Goal: Task Accomplishment & Management: Complete application form

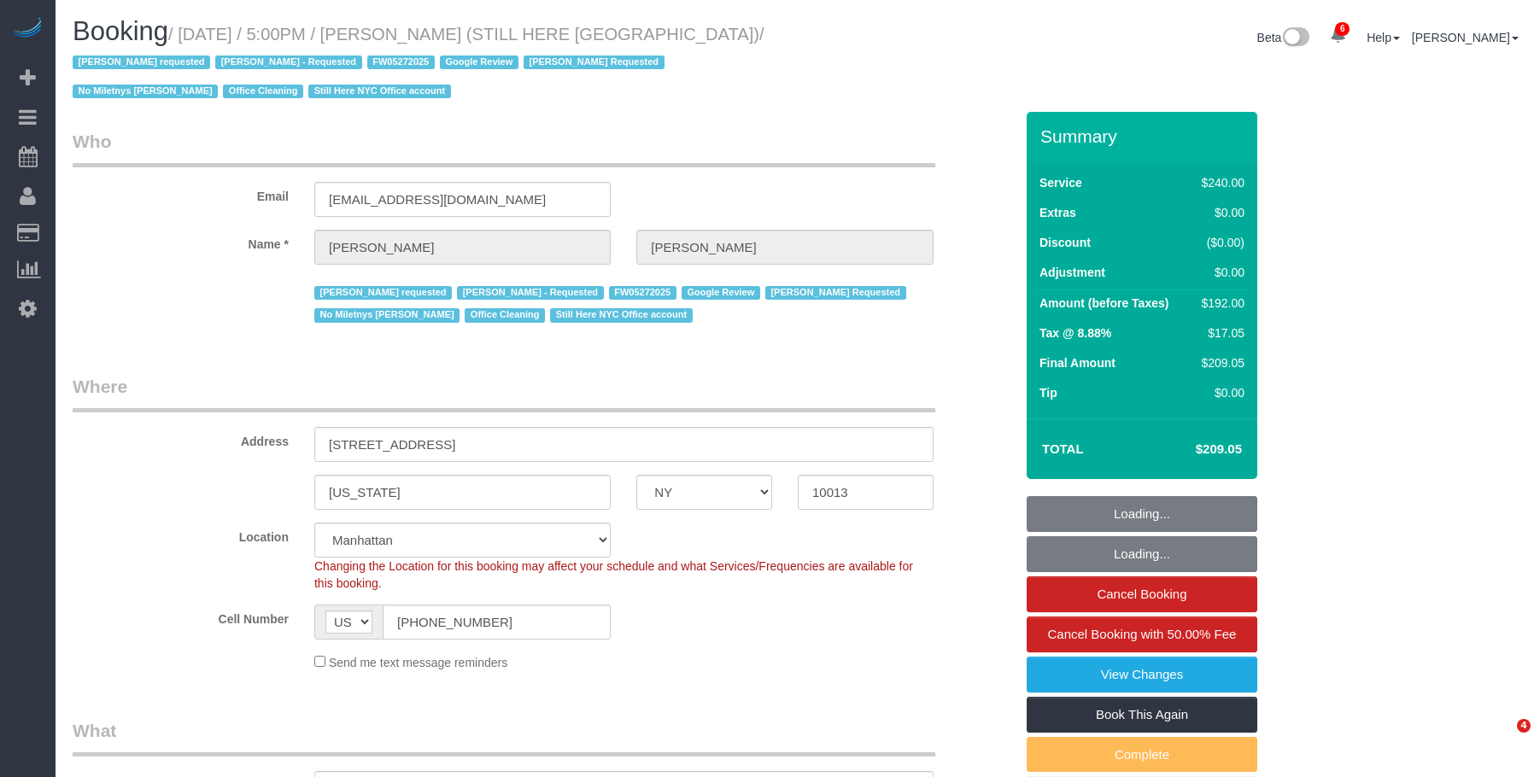
select select "NY"
select select "180"
select select "spot1"
select select "number:89"
select select "number:90"
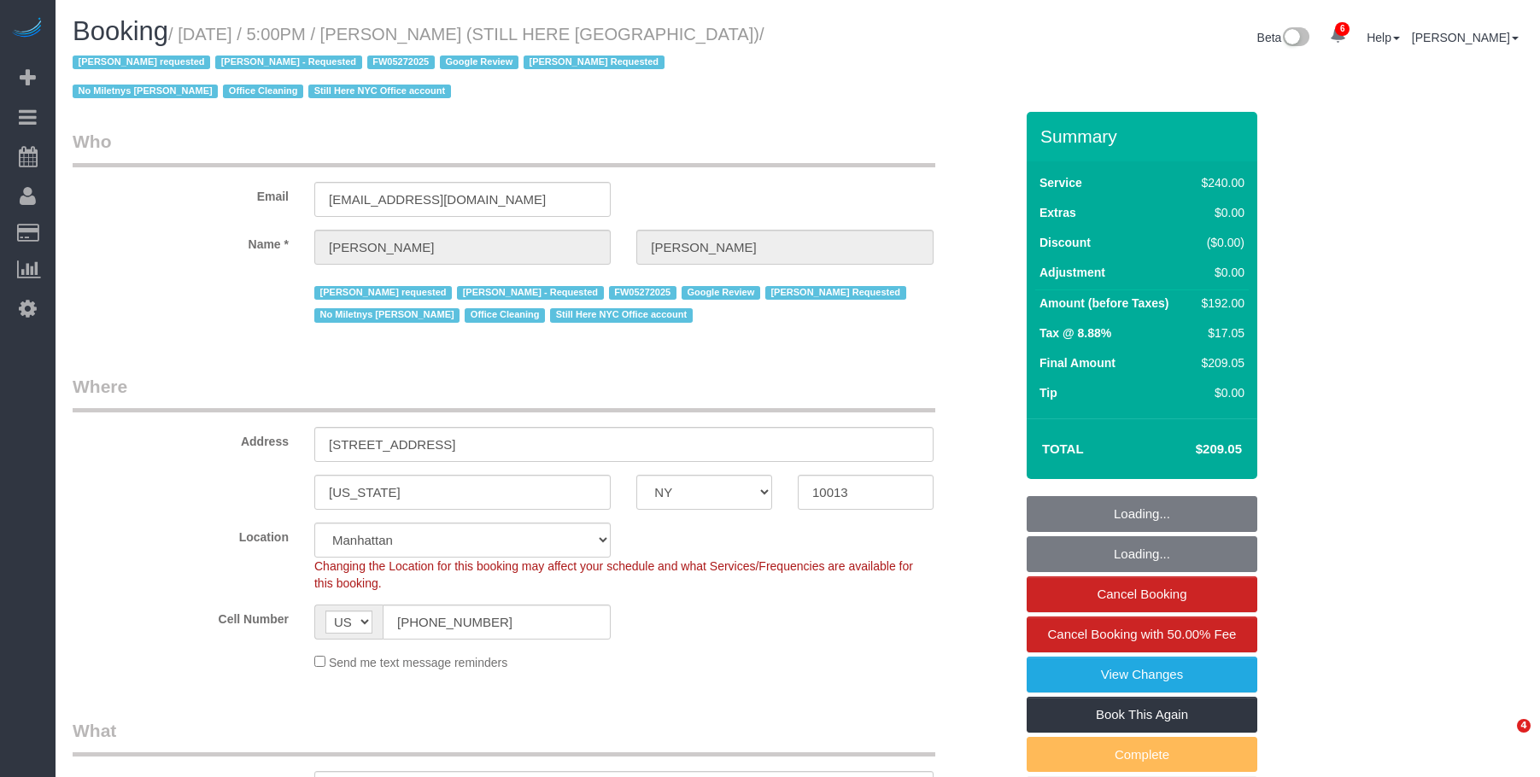
select select "number:15"
select select "number:5"
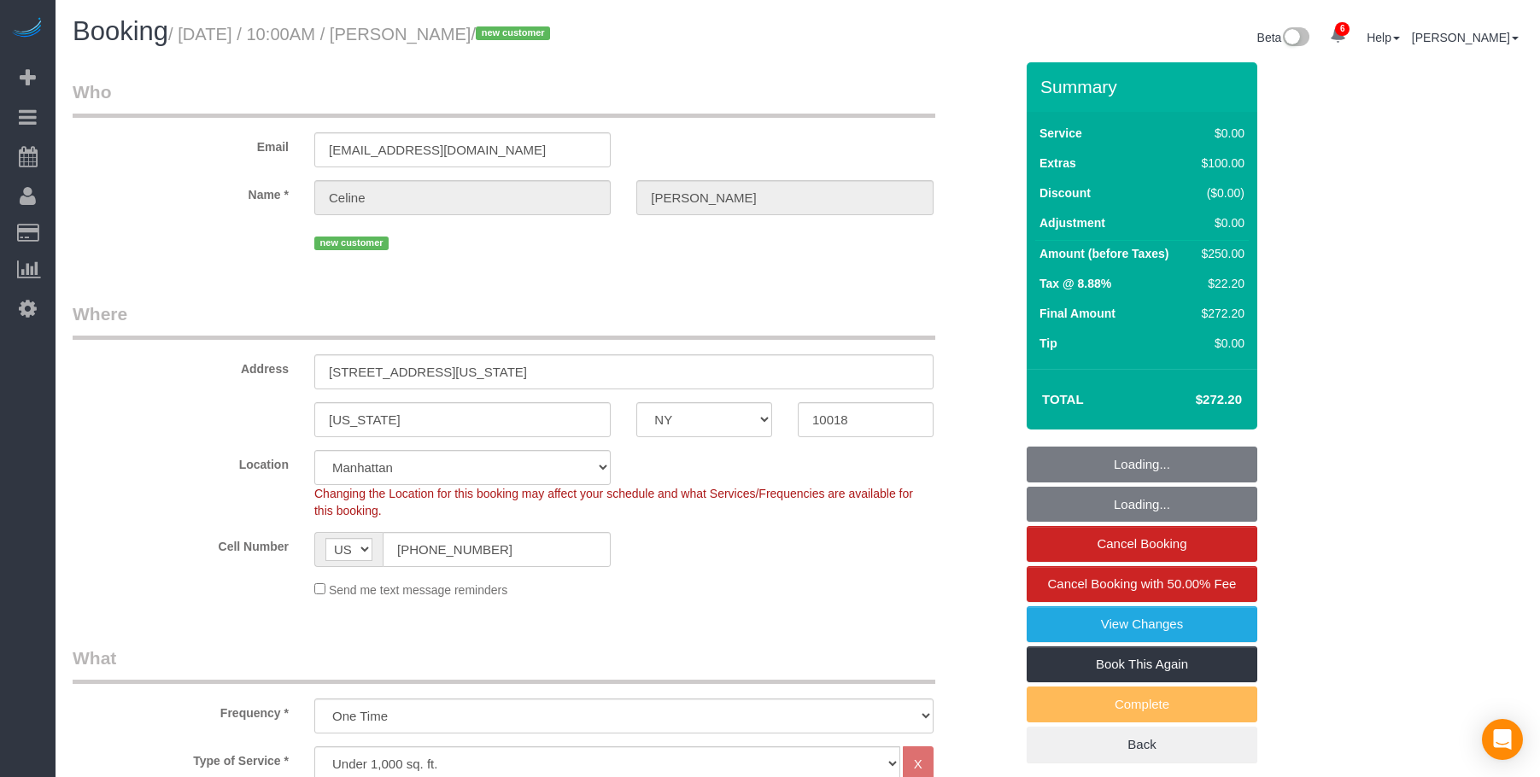
select select "NY"
select select "spot1"
select select "number:57"
select select "number:69"
select select "number:15"
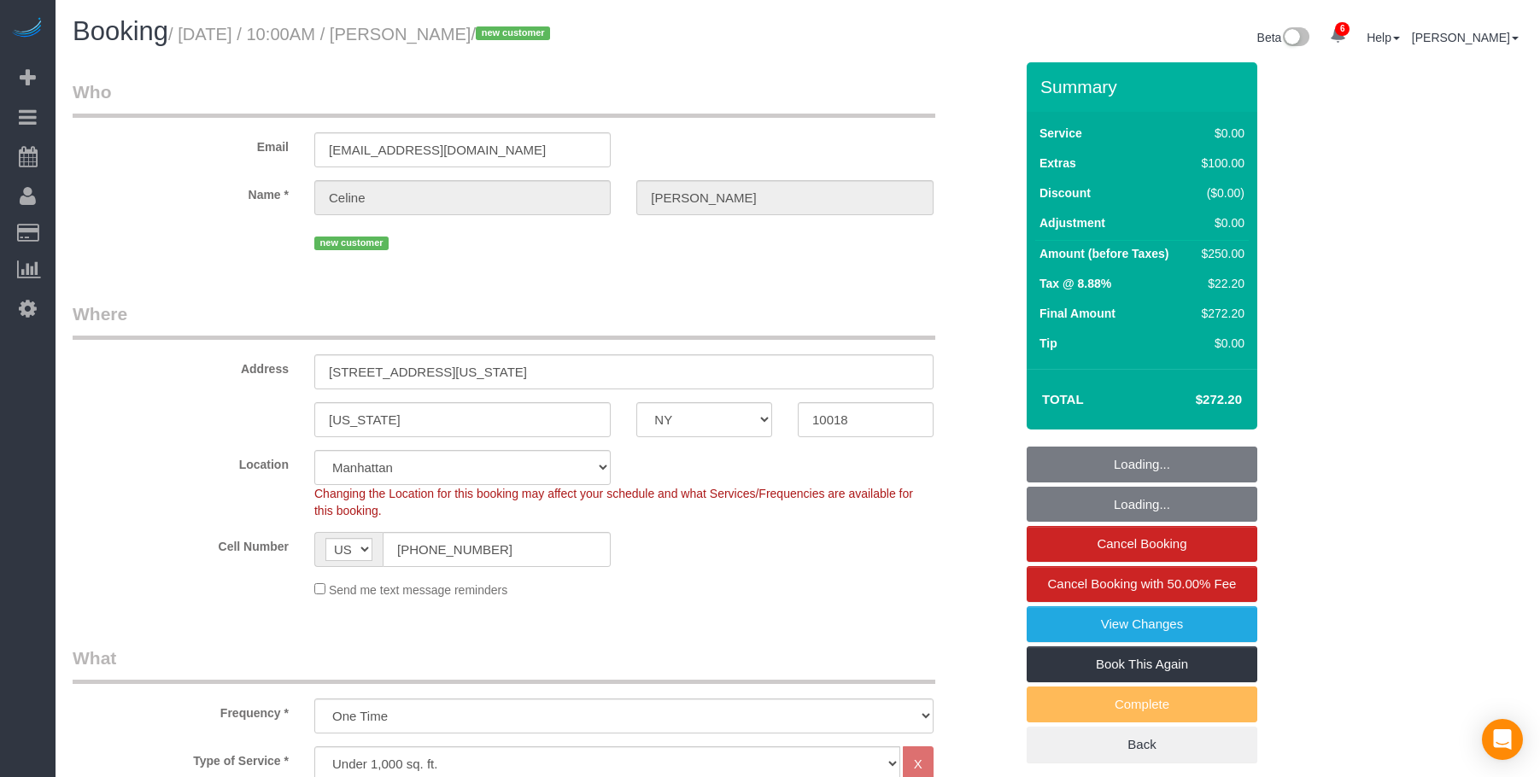
select select "number:5"
select select
select select "object:1322"
select select "spot50"
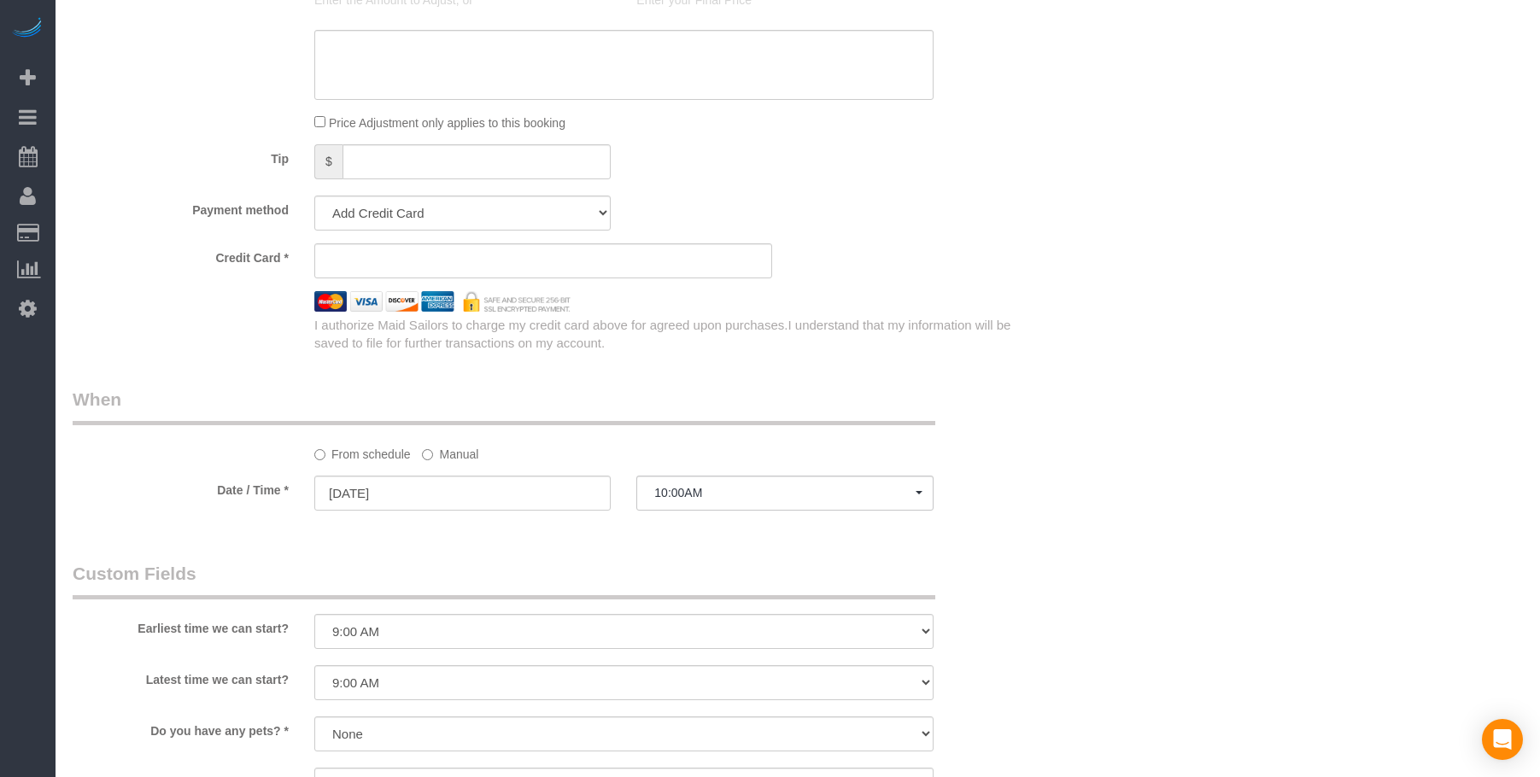
select select "string:stripe-pm_1S1aFe4VGloSiKo74KwTWdiO"
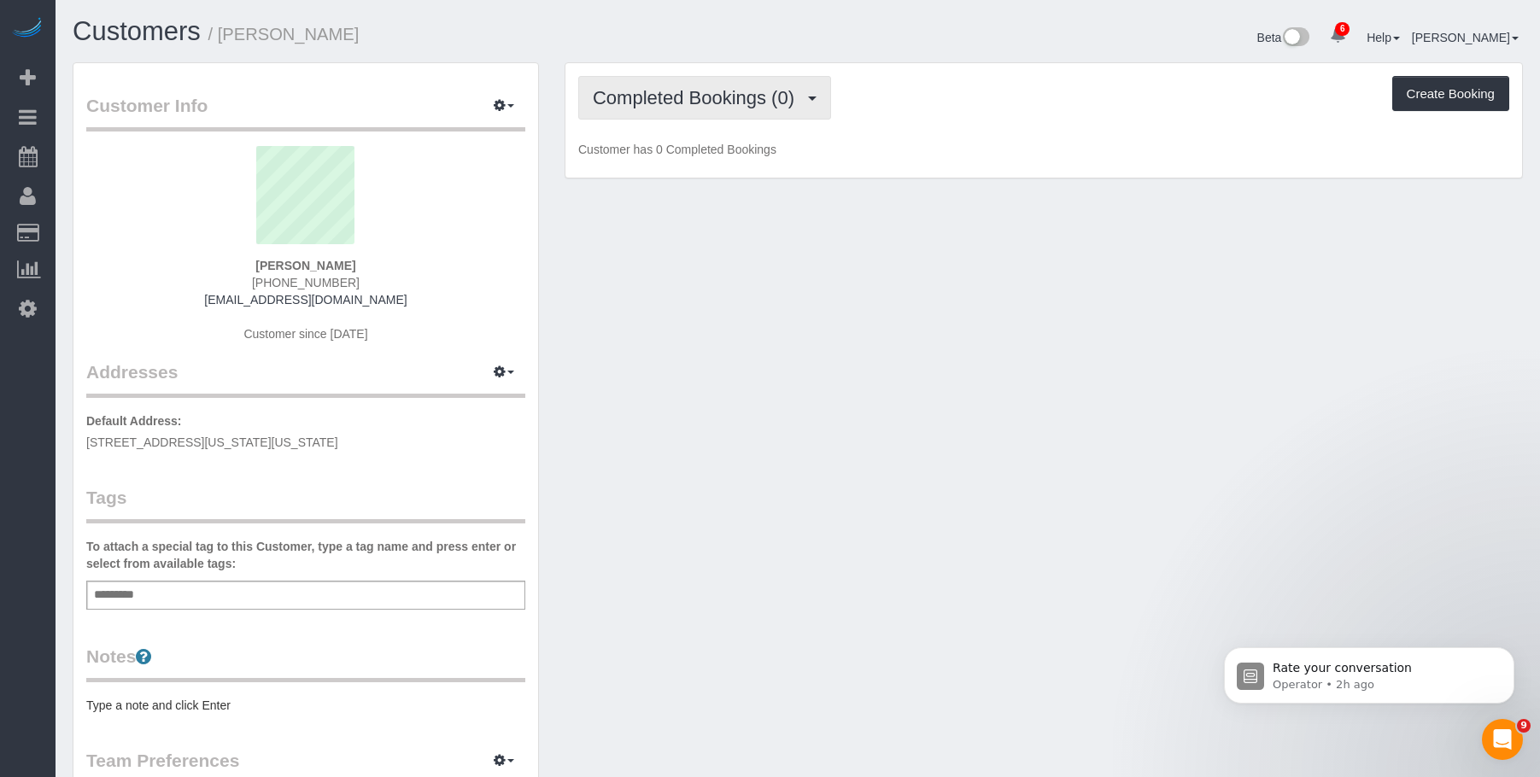
drag, startPoint x: 662, startPoint y: 109, endPoint x: 654, endPoint y: 121, distance: 14.7
click at [662, 110] on button "Completed Bookings (0)" at bounding box center [704, 98] width 253 height 44
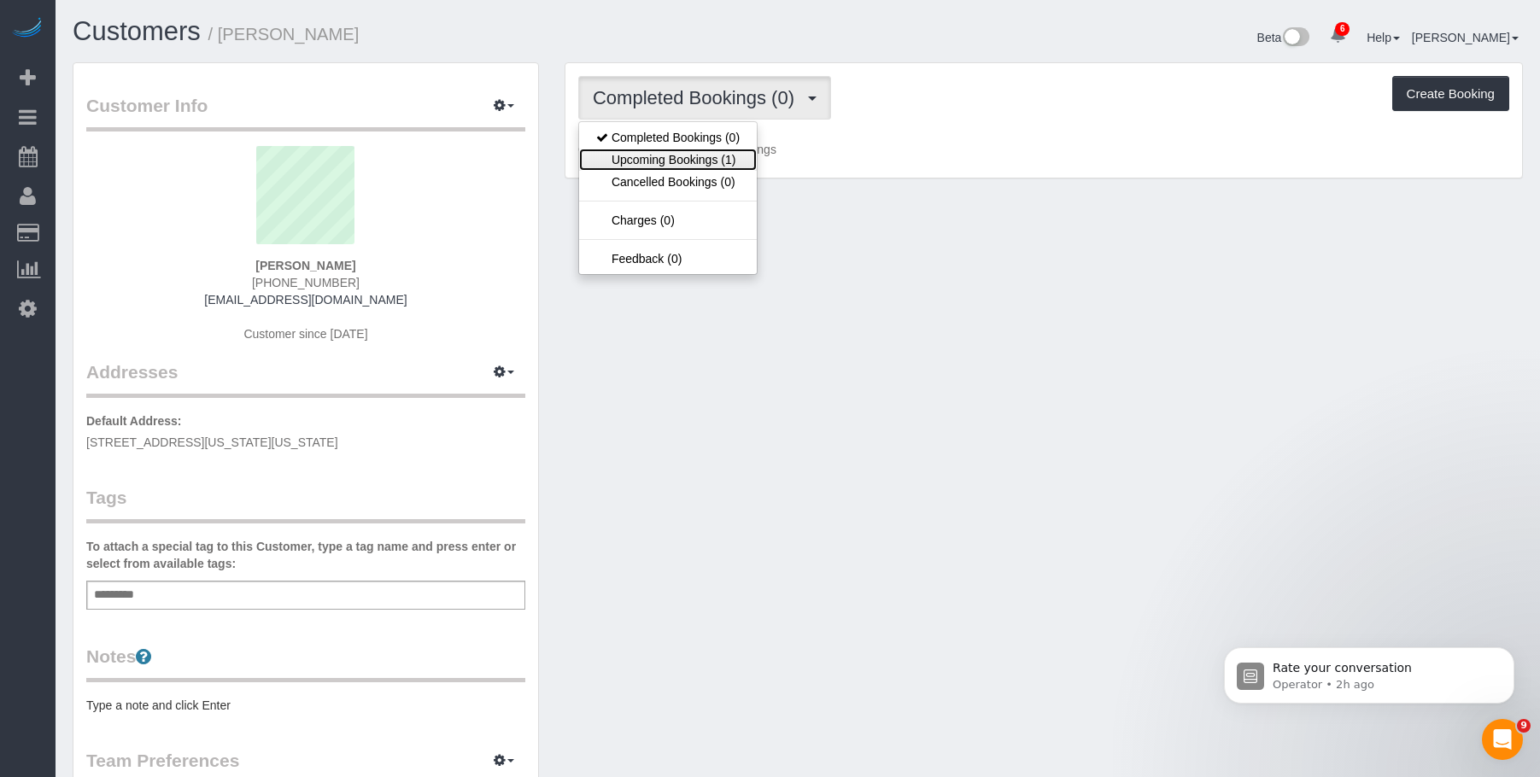
click at [645, 155] on link "Upcoming Bookings (1)" at bounding box center [668, 160] width 178 height 22
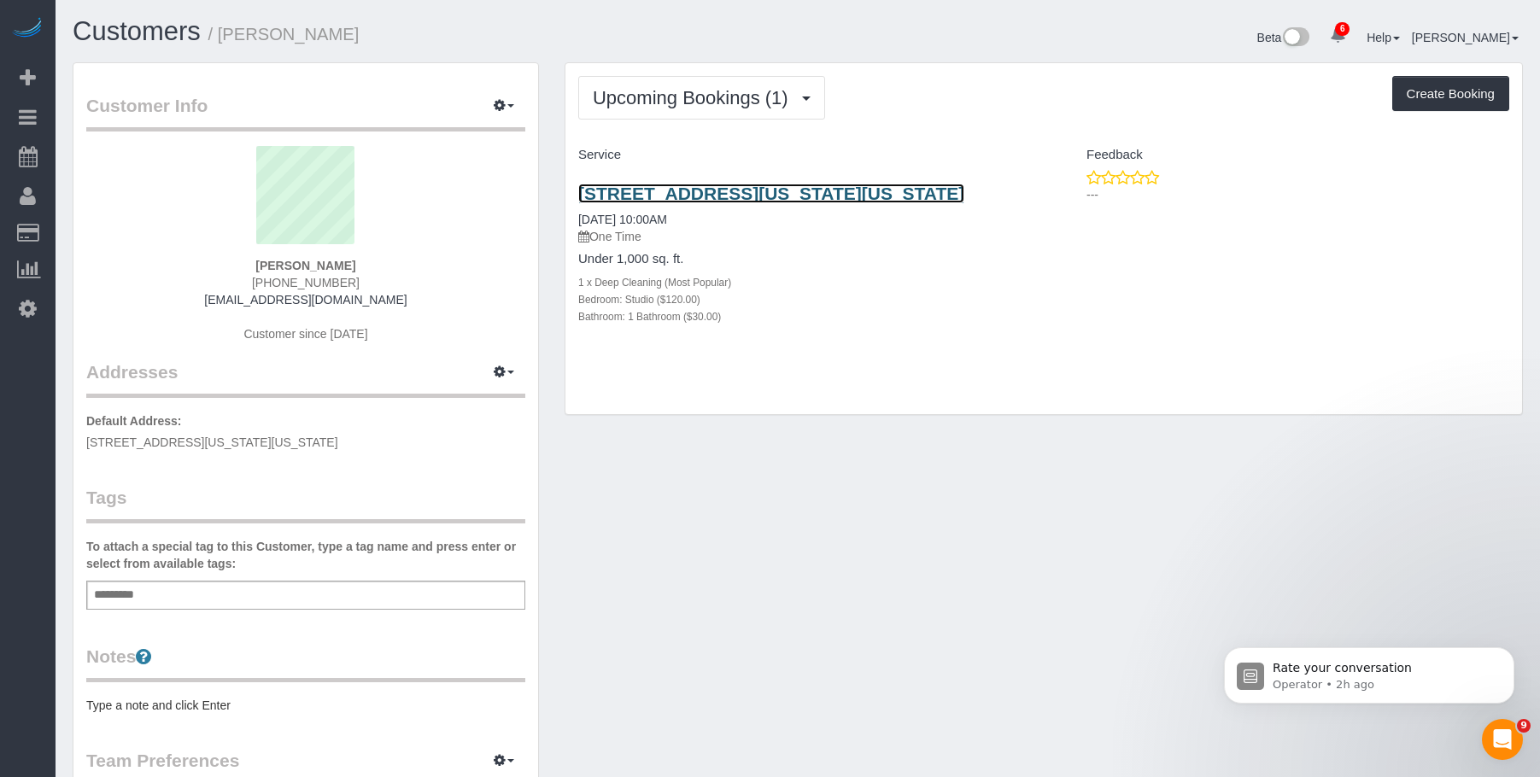
click at [689, 185] on link "[STREET_ADDRESS][US_STATE][US_STATE]" at bounding box center [771, 194] width 386 height 20
drag, startPoint x: 567, startPoint y: 184, endPoint x: 718, endPoint y: 208, distance: 152.3
click at [718, 208] on div "Upcoming Bookings (1) Completed Bookings (0) Upcoming Bookings (1) Cancelled Bo…" at bounding box center [1044, 247] width 984 height 371
click at [878, 290] on div "1 x Deep Cleaning (Most Popular)" at bounding box center [804, 281] width 453 height 17
drag, startPoint x: 1014, startPoint y: 73, endPoint x: 1240, endPoint y: 4, distance: 235.9
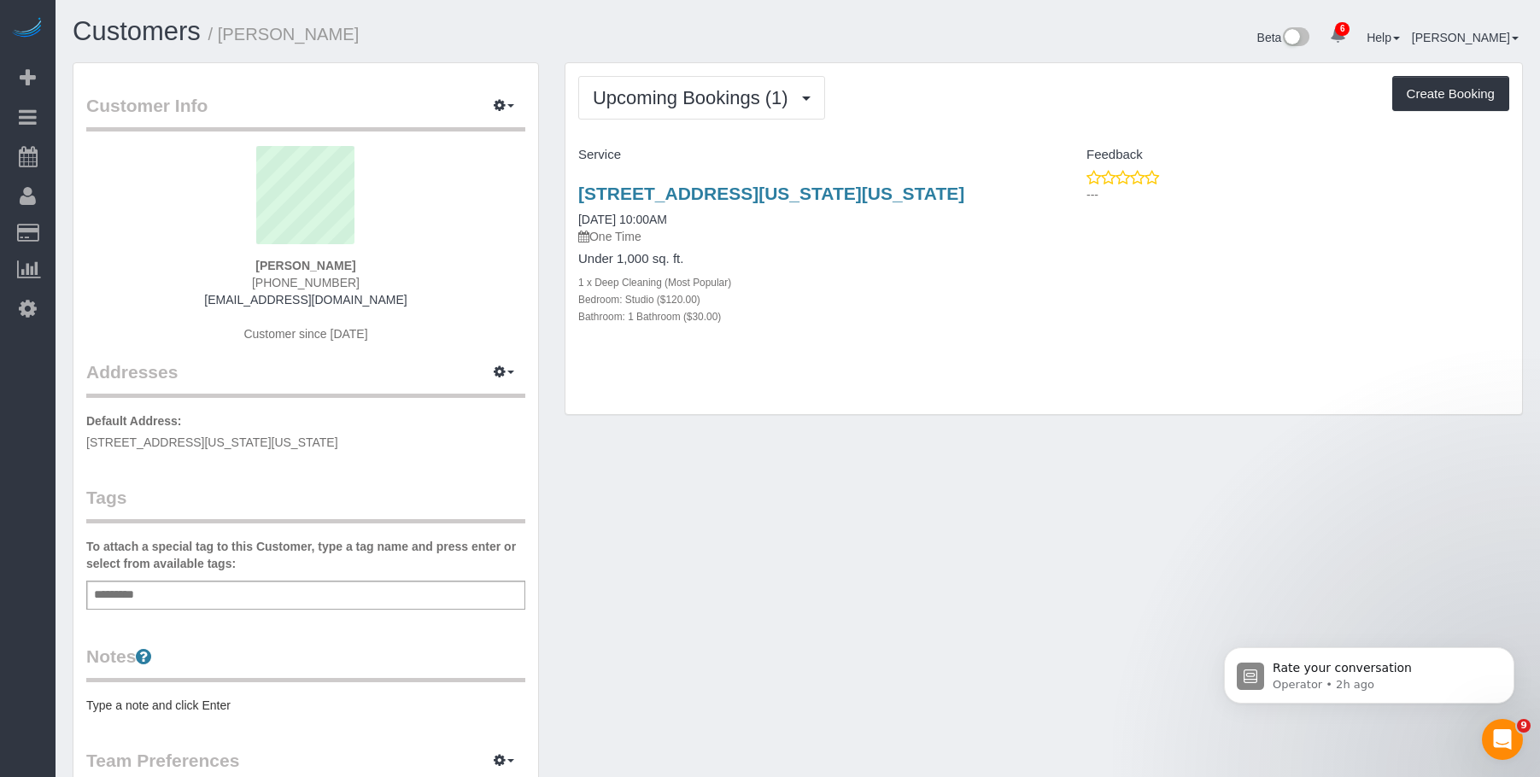
click at [1023, 70] on div "Upcoming Bookings (1) Completed Bookings (0) Upcoming Bookings (1) Cancelled Bo…" at bounding box center [1044, 239] width 957 height 352
drag, startPoint x: 303, startPoint y: 285, endPoint x: 391, endPoint y: 286, distance: 88.0
click at [391, 286] on div "Celine Nguyen (646) 772-9595 vankhanh.nguyen131000@gmail.com Customer since 2025" at bounding box center [305, 253] width 439 height 214
copy span "(646) 772-9595"
click at [685, 101] on span "Upcoming Bookings (1)" at bounding box center [695, 97] width 204 height 21
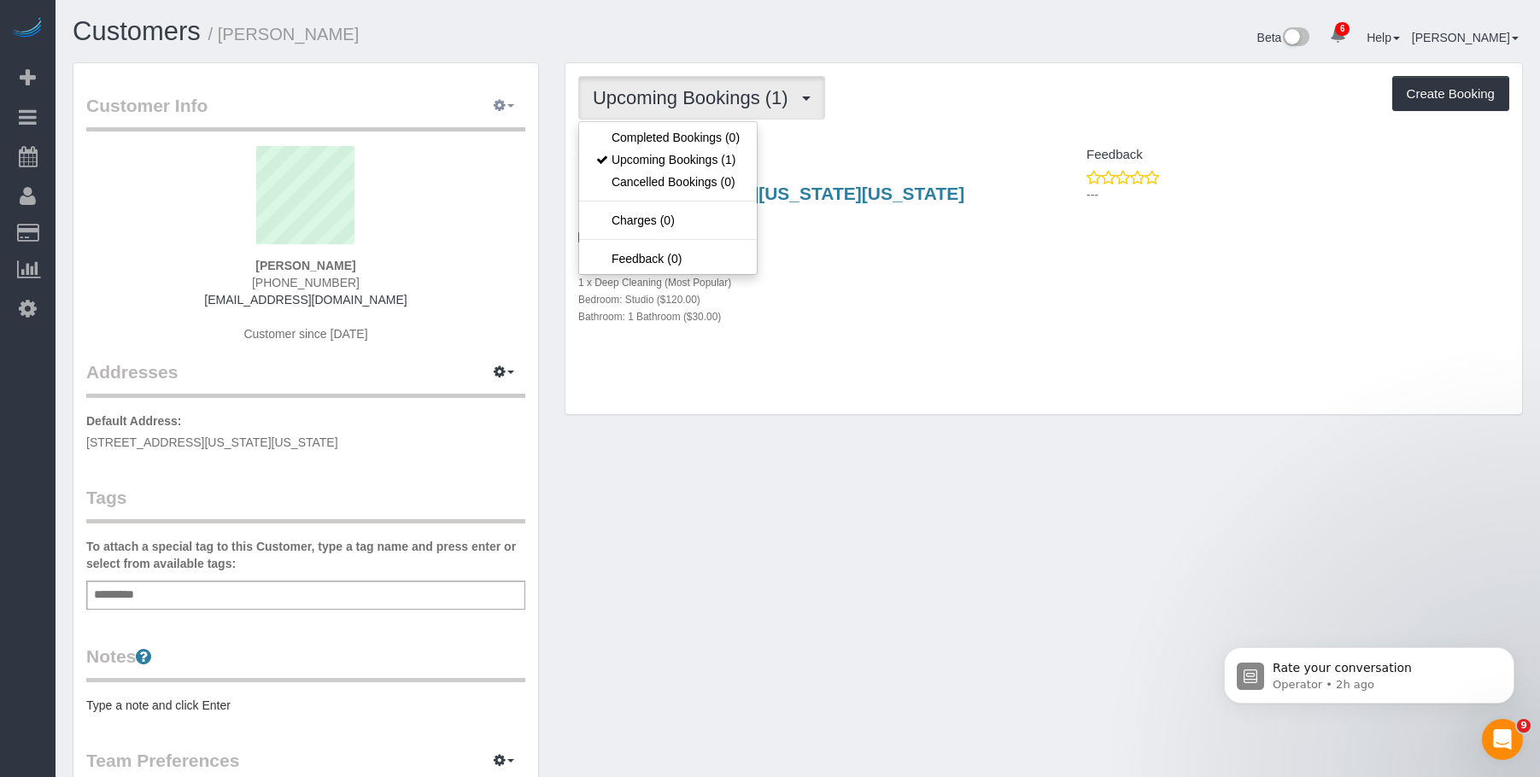
click at [502, 103] on icon "button" at bounding box center [500, 105] width 12 height 10
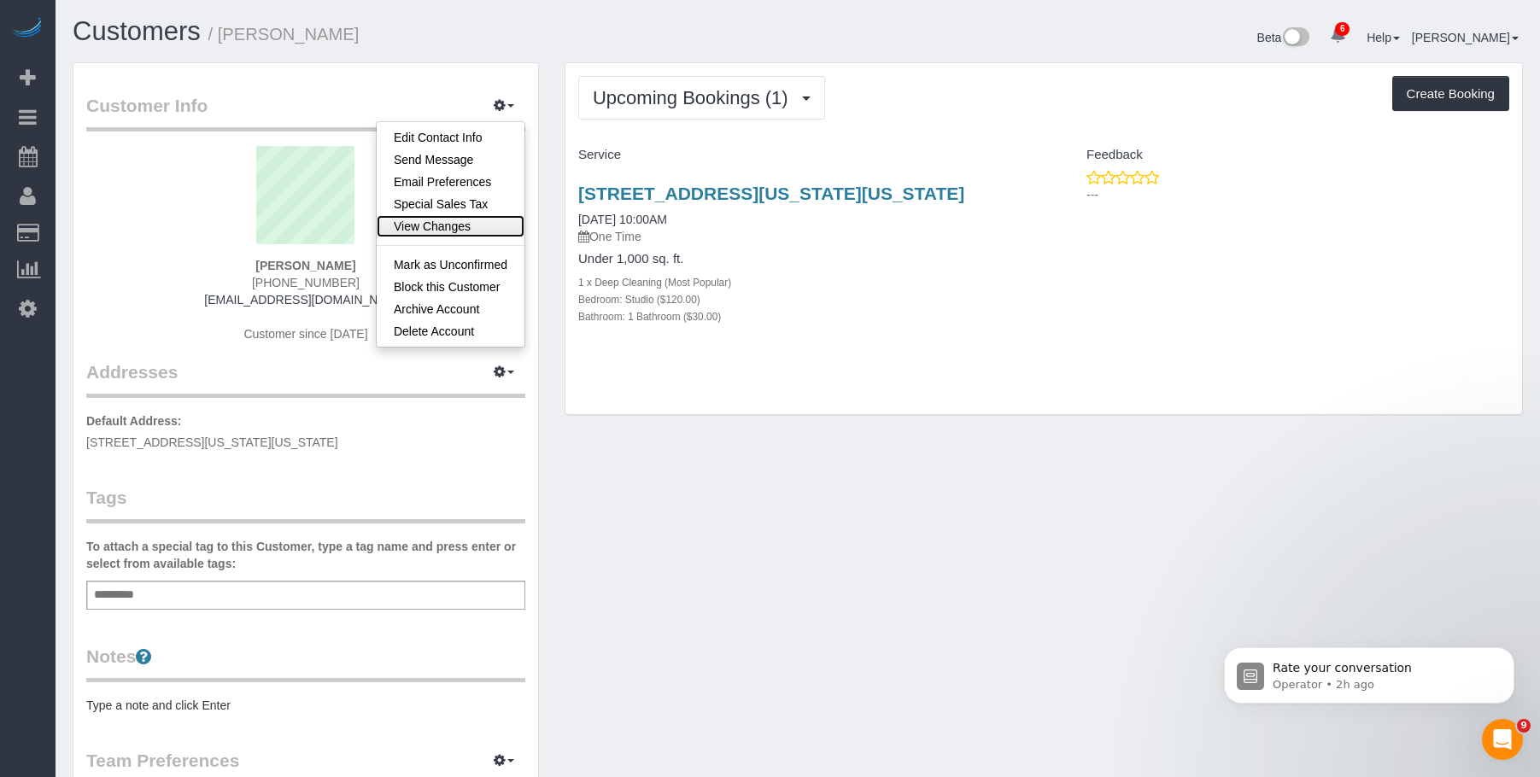
click at [429, 232] on link "View Changes" at bounding box center [451, 226] width 148 height 22
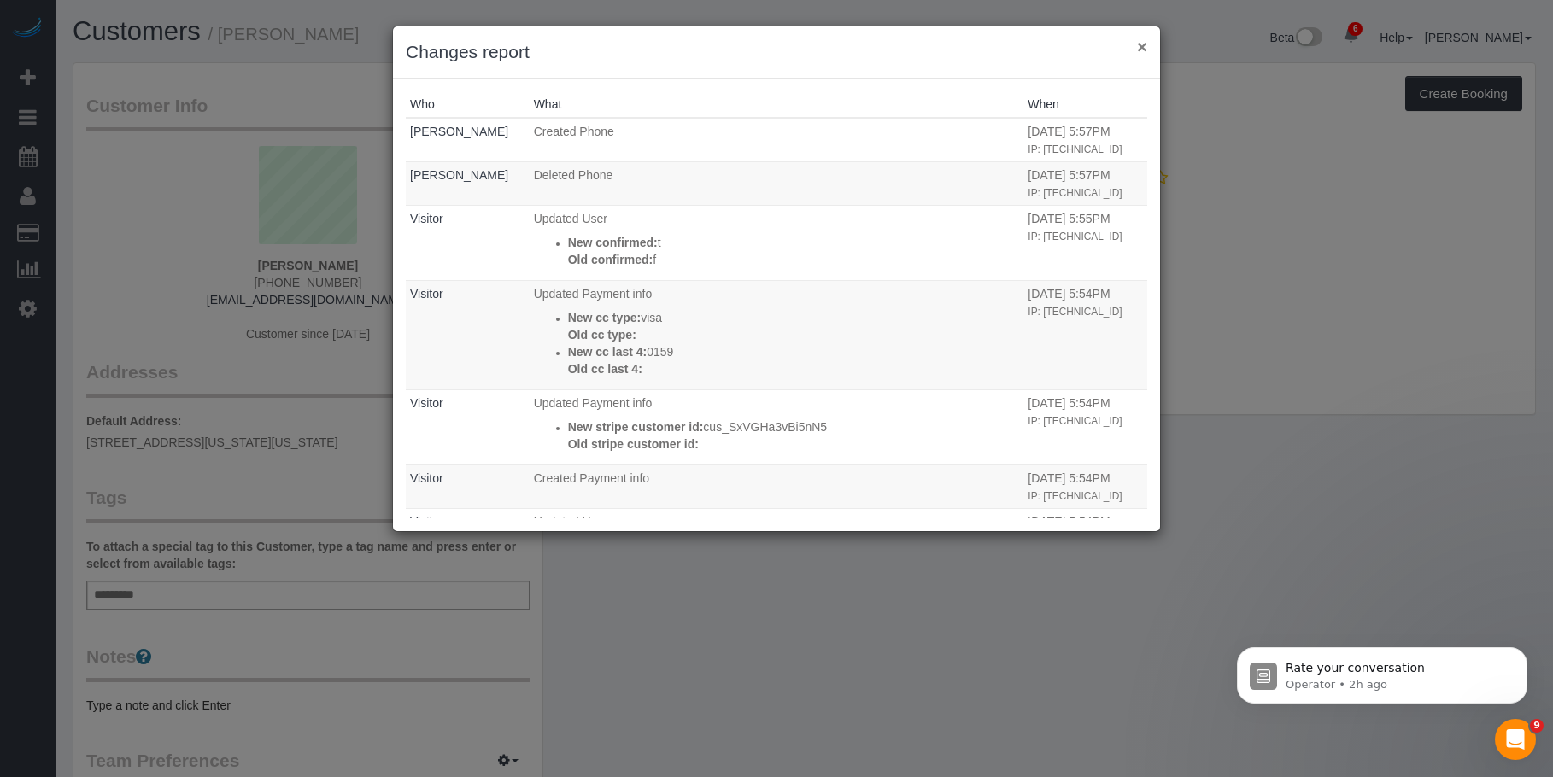
click at [1141, 44] on button "×" at bounding box center [1142, 47] width 10 height 18
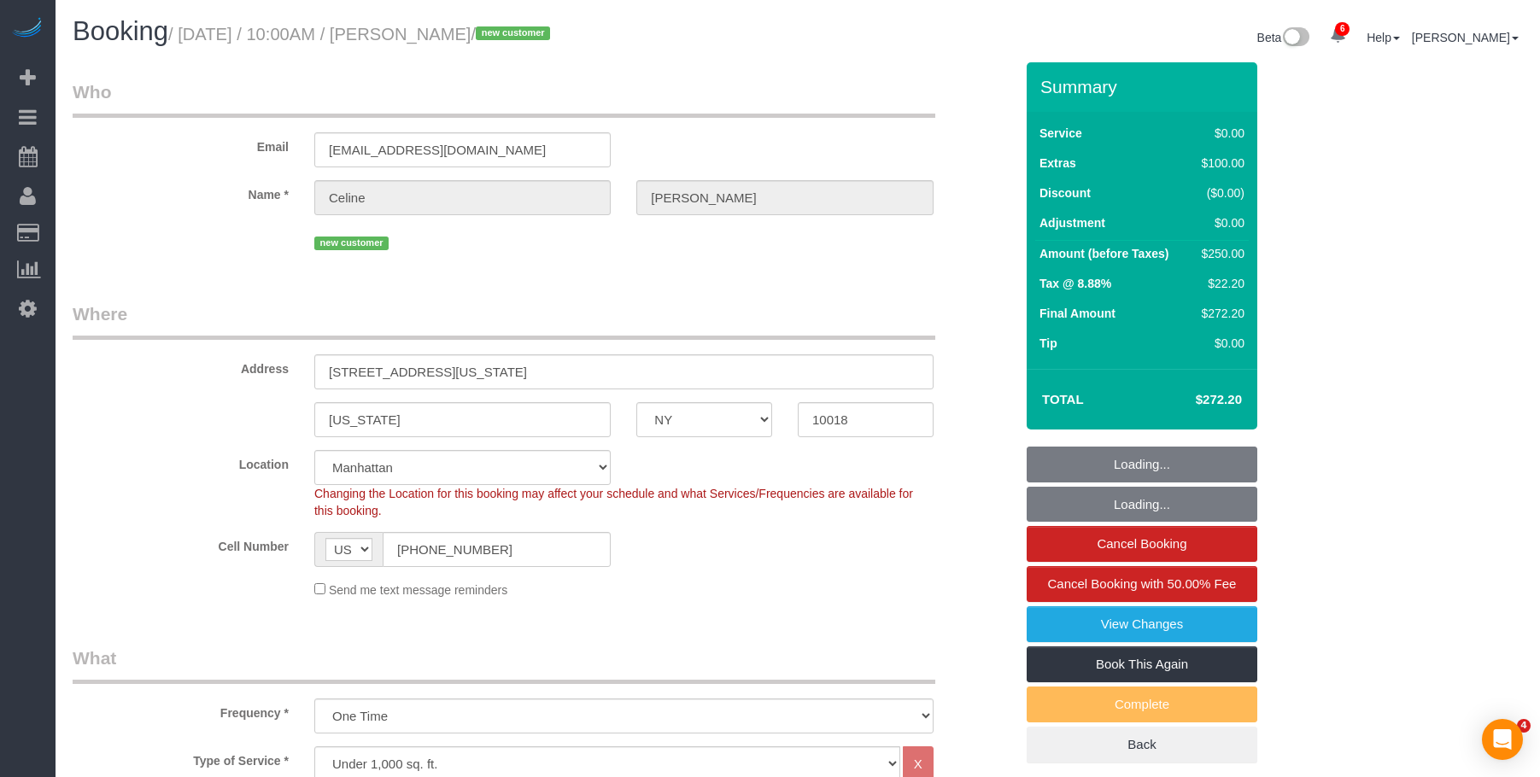
select select "NY"
select select "spot1"
select select "number:57"
select select "number:69"
select select "number:15"
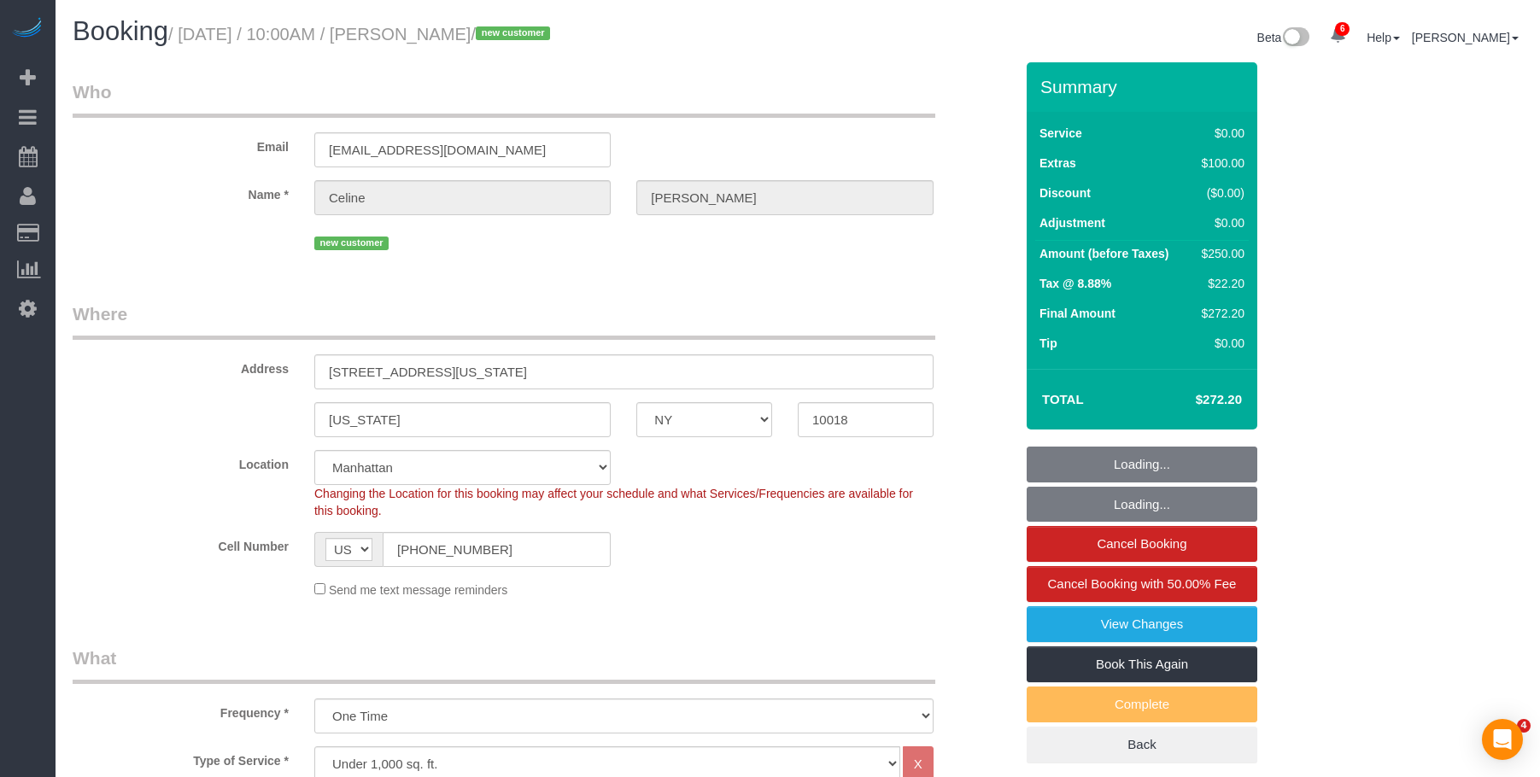
select select "number:5"
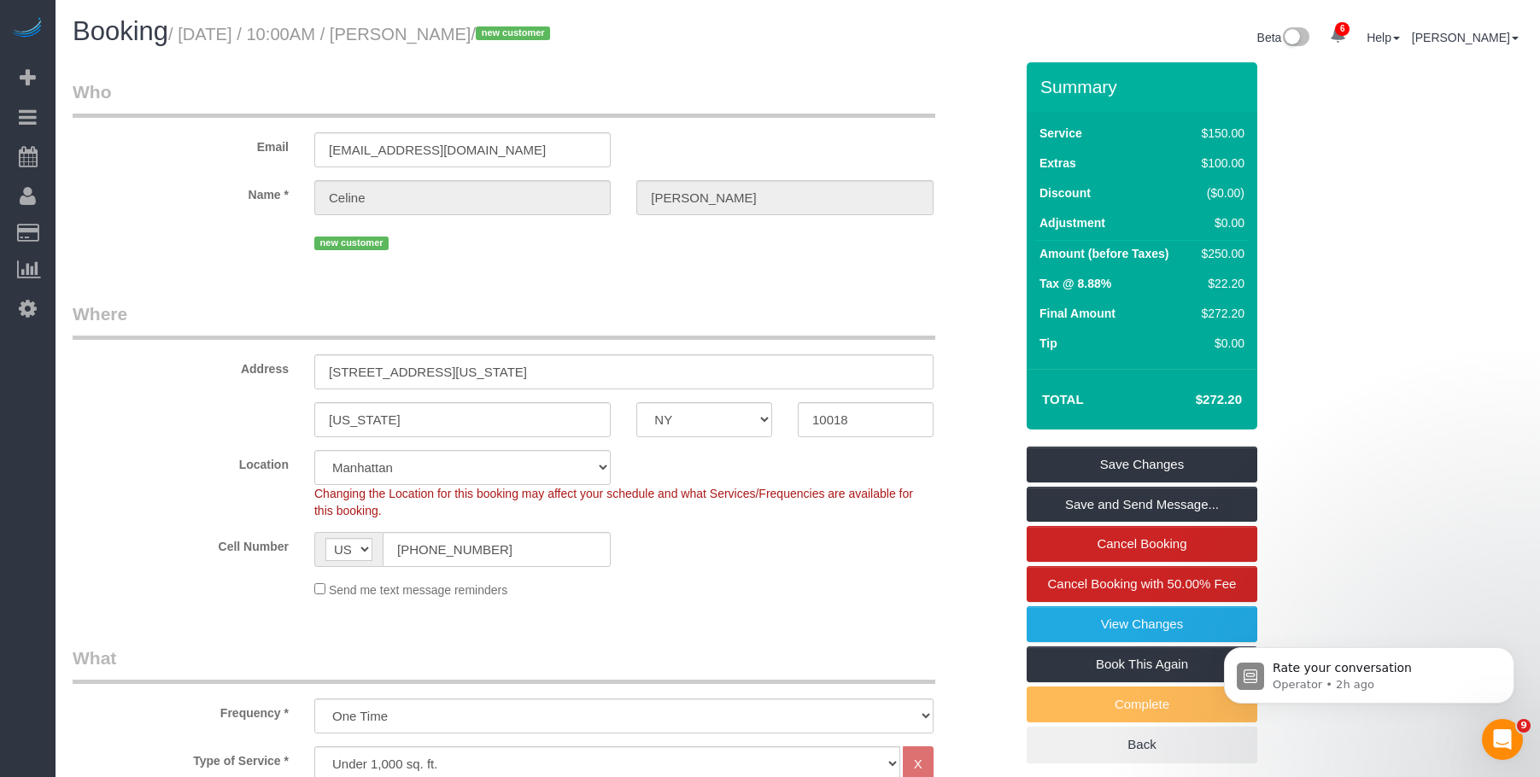
drag, startPoint x: 184, startPoint y: 34, endPoint x: 1152, endPoint y: 352, distance: 1018.8
click at [519, 38] on small "/ August 30, 2025 / 10:00AM / Celine Nguyen / new customer" at bounding box center [361, 34] width 387 height 19
copy small "August 30, 2025 / 10:00AM / Celine Nguyen"
click at [427, 55] on div "Booking / August 30, 2025 / 10:00AM / Celine Nguyen / new customer Beta 6 Your …" at bounding box center [798, 39] width 1476 height 45
click at [431, 30] on small "/ August 30, 2025 / 10:00AM / Celine Nguyen / new customer" at bounding box center [361, 34] width 387 height 19
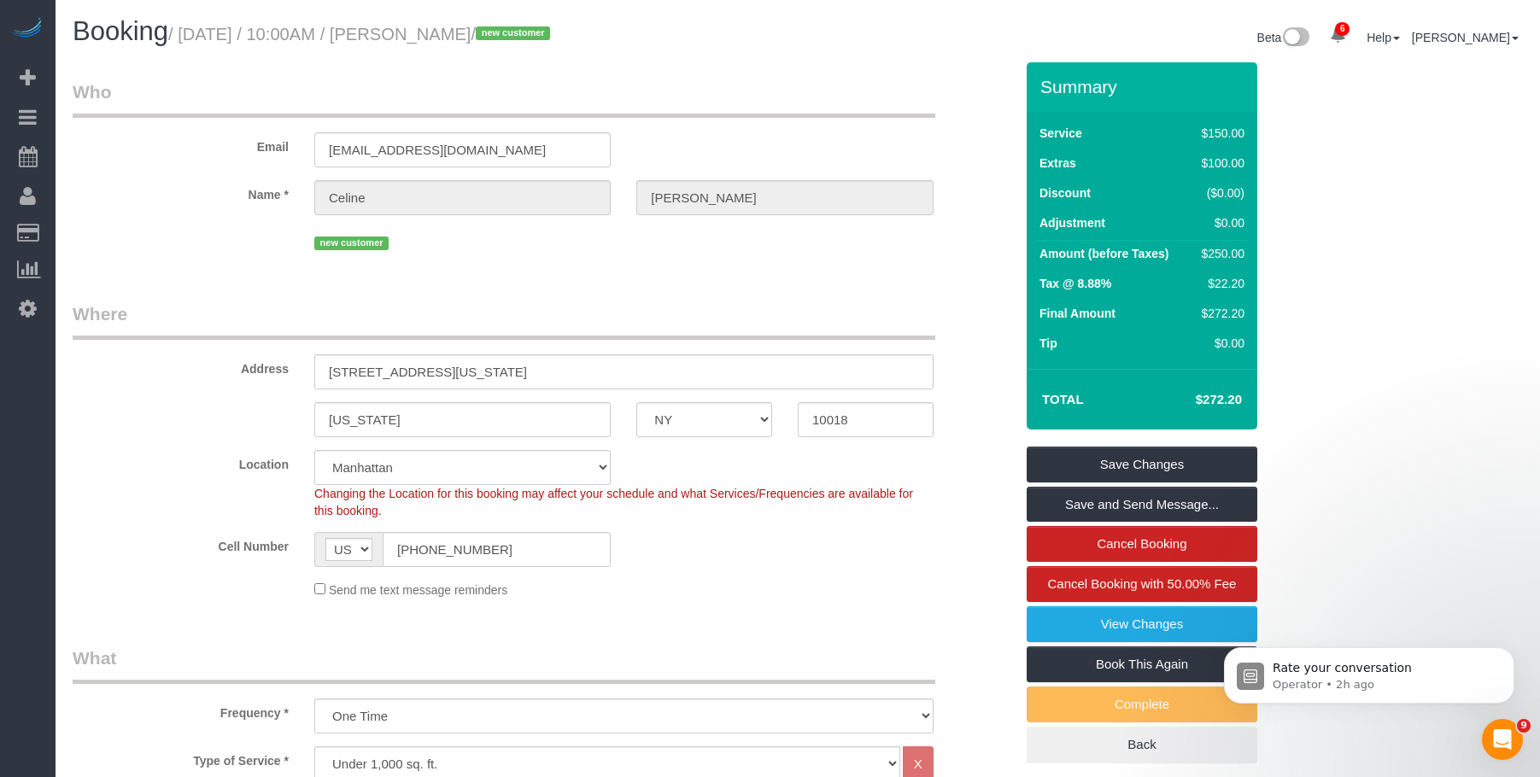
click at [431, 30] on small "/ August 30, 2025 / 10:00AM / Celine Nguyen / new customer" at bounding box center [361, 34] width 387 height 19
copy small "Celine"
drag, startPoint x: 313, startPoint y: 543, endPoint x: 275, endPoint y: 543, distance: 37.6
click at [275, 543] on div "Cell Number AF AL DZ AD AO AI AQ AG AR AM AW AU AT AZ BS BH BD BB BY BE BZ BJ B…" at bounding box center [543, 549] width 967 height 35
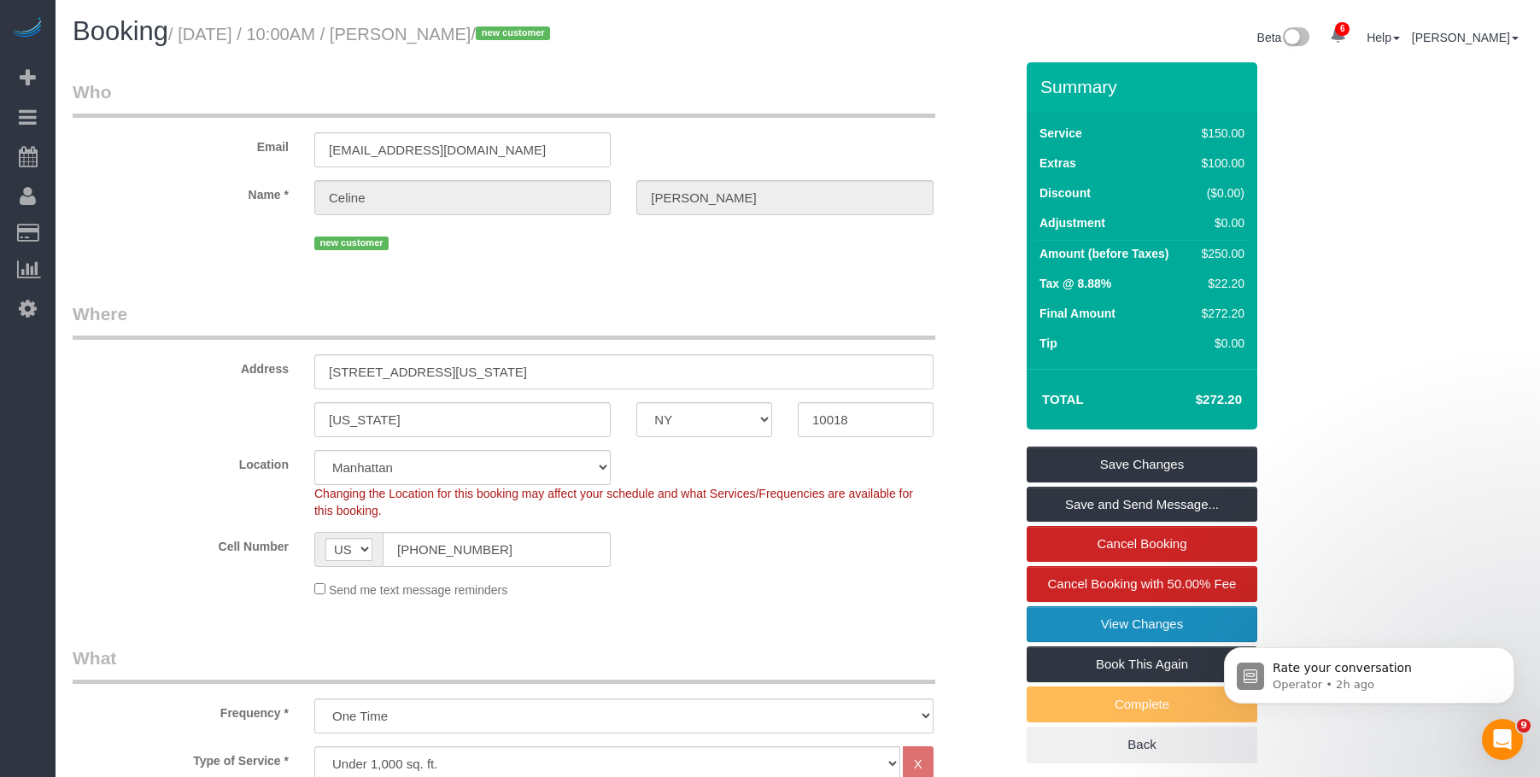
drag, startPoint x: 1085, startPoint y: 632, endPoint x: 1057, endPoint y: 615, distance: 33.0
click at [1085, 632] on link "View Changes" at bounding box center [1142, 625] width 231 height 36
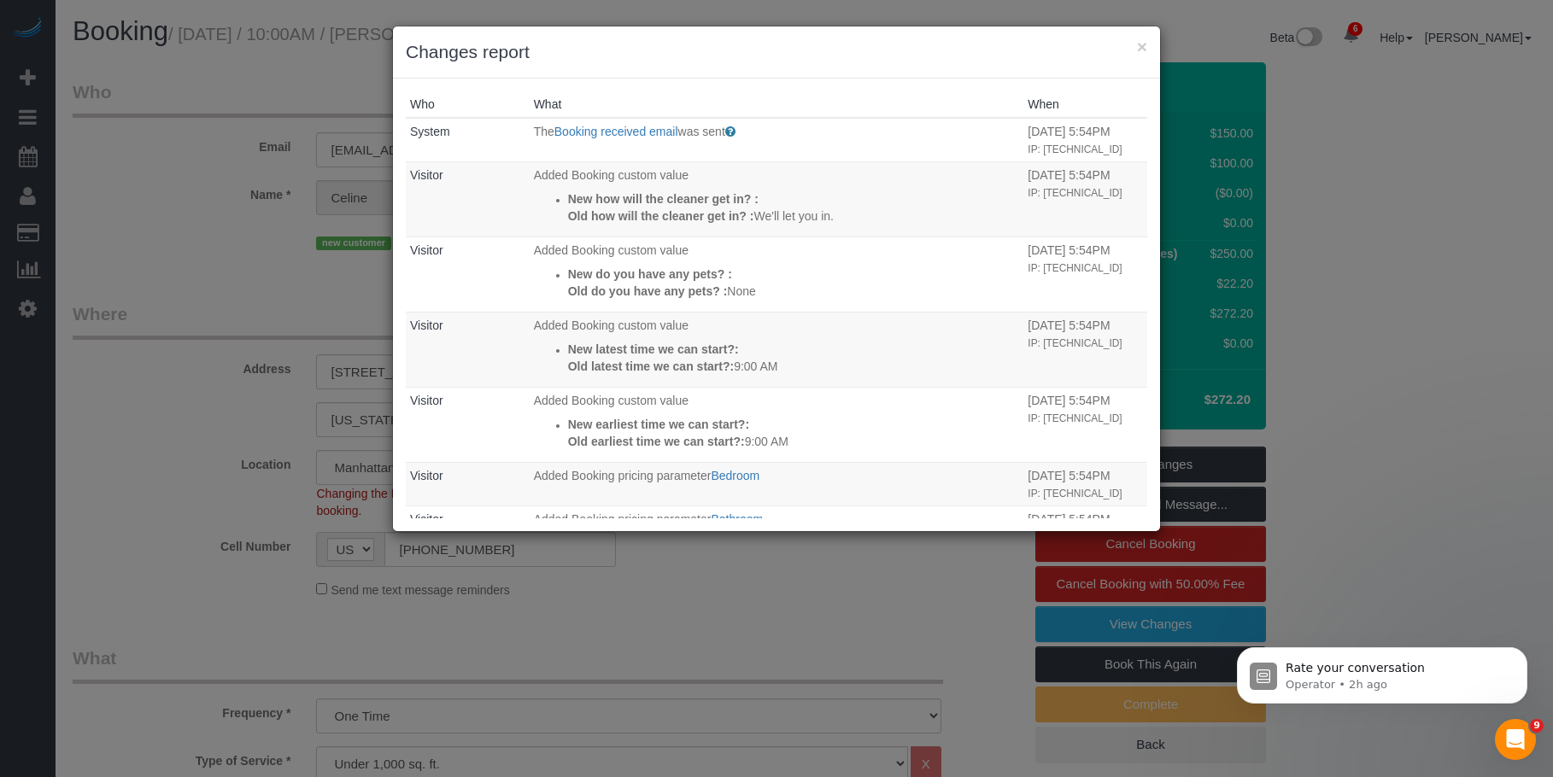
drag, startPoint x: 1147, startPoint y: 43, endPoint x: 1128, endPoint y: 50, distance: 20.8
click at [1146, 43] on div "× Changes report" at bounding box center [776, 52] width 767 height 52
click at [1142, 42] on button "×" at bounding box center [1142, 47] width 10 height 18
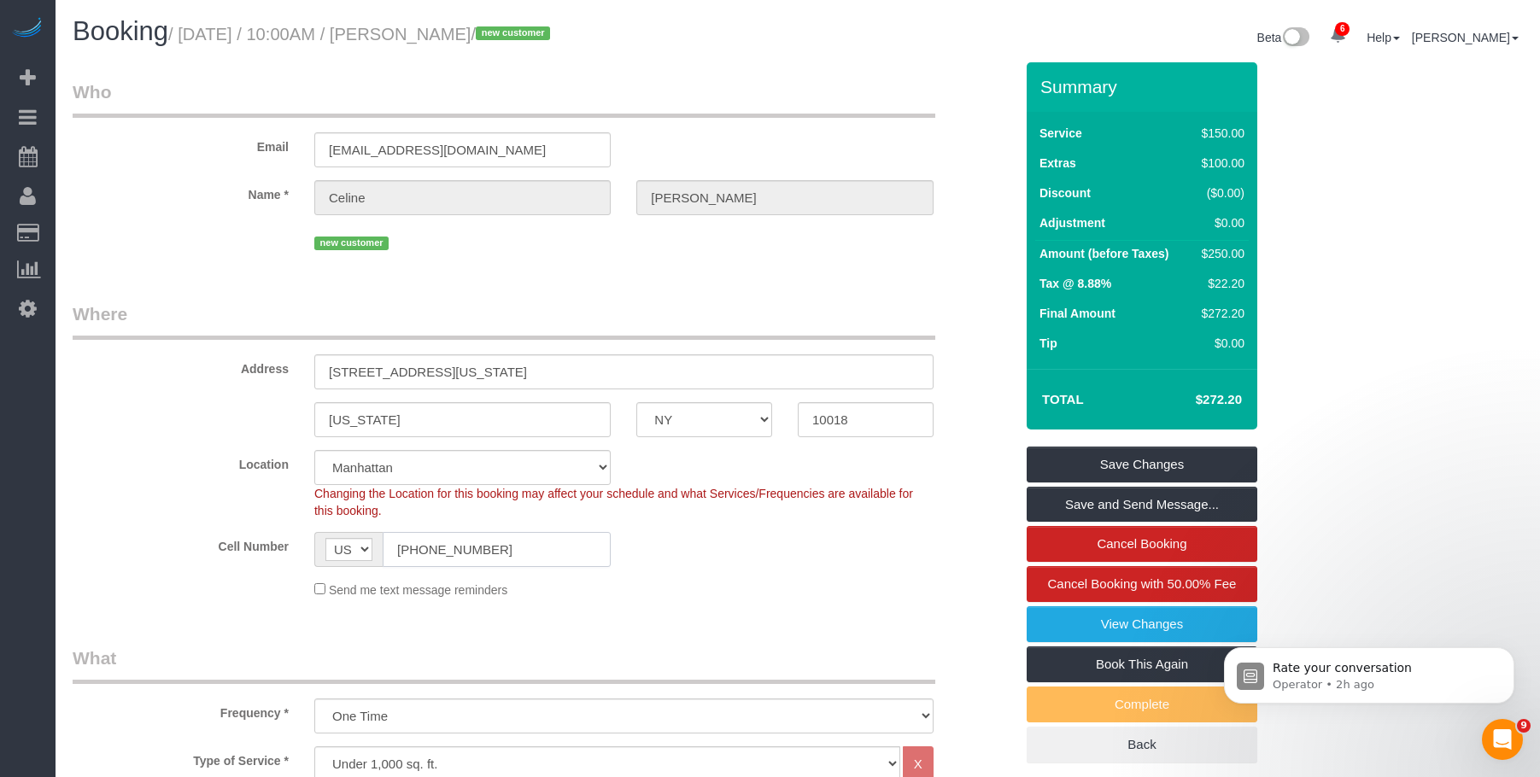
drag, startPoint x: 539, startPoint y: 550, endPoint x: 398, endPoint y: 408, distance: 200.0
click at [254, 534] on div "Cell Number AF AL DZ AD AO AI AQ AG AR AM AW AU AT AZ BS BH BD BB BY BE BZ BJ B…" at bounding box center [543, 549] width 967 height 35
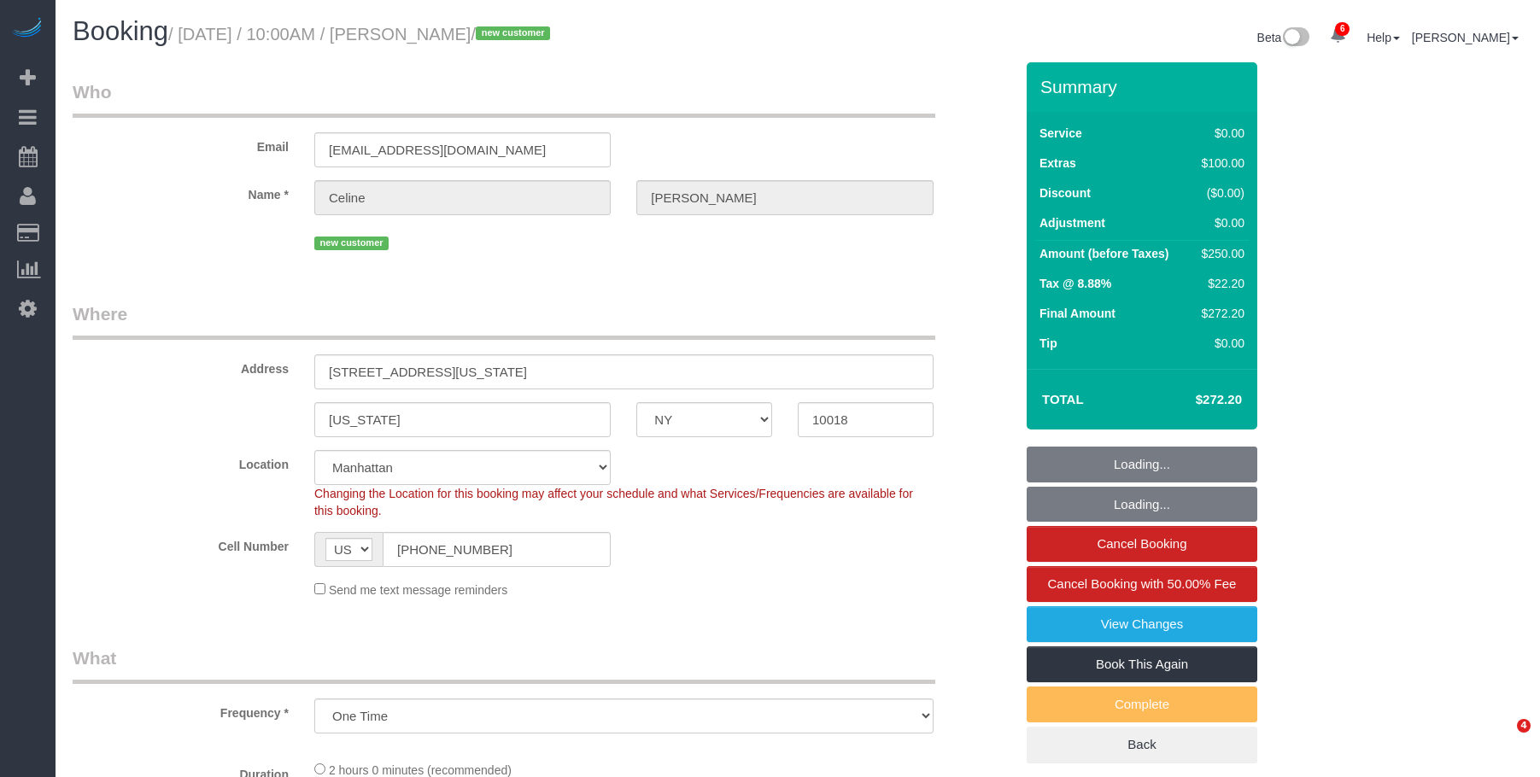
select select "NY"
select select "spot1"
select select "number:57"
select select "number:69"
select select "number:15"
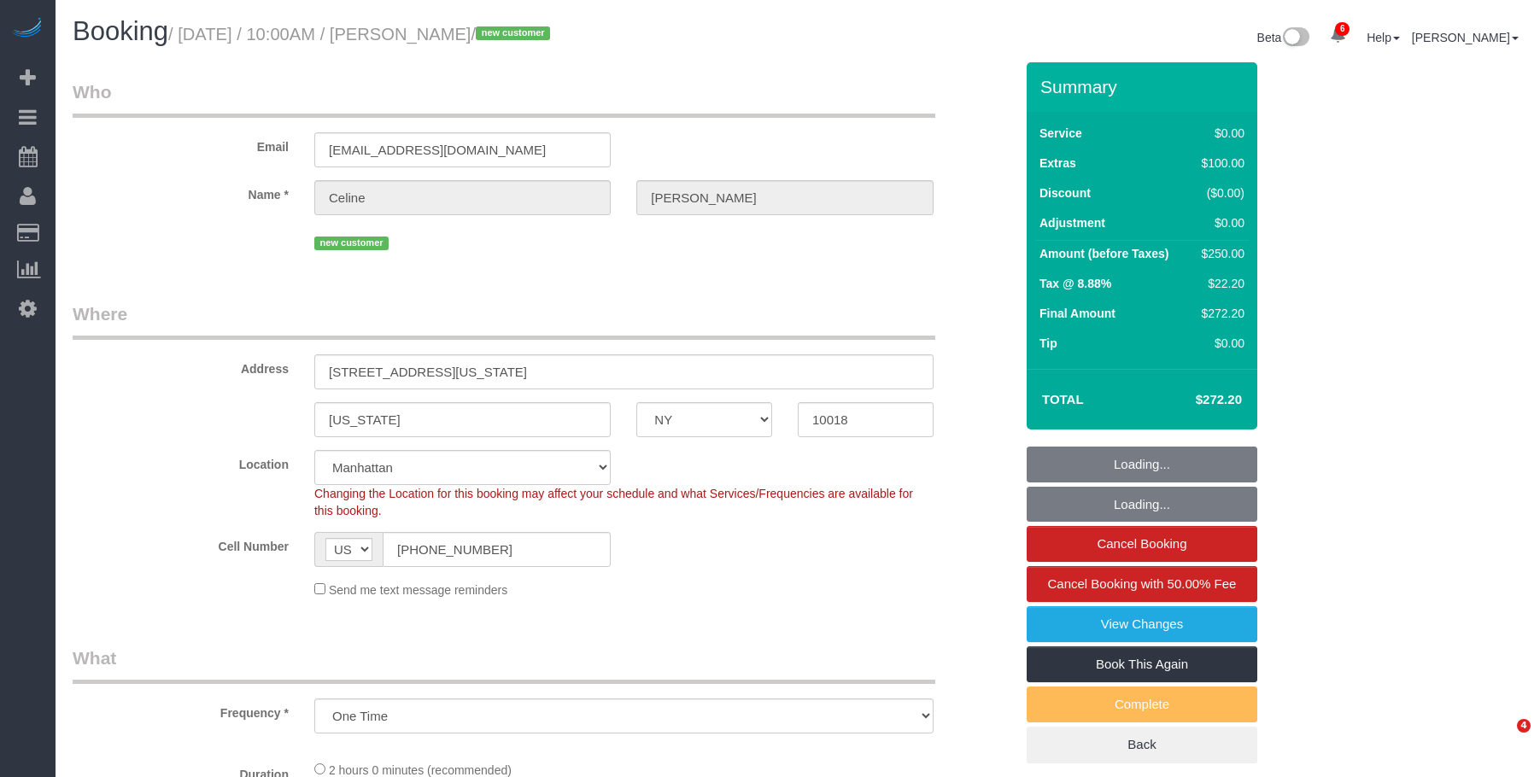
select select "number:5"
select select "object:1322"
